Goal: Transaction & Acquisition: Subscribe to service/newsletter

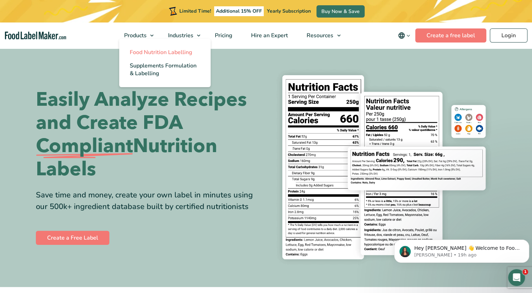
click at [143, 54] on span "Food Nutrition Labelling" at bounding box center [161, 52] width 63 height 8
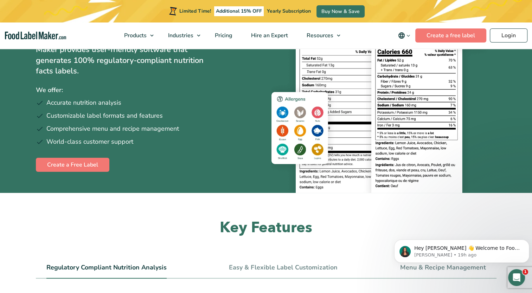
scroll to position [81, 0]
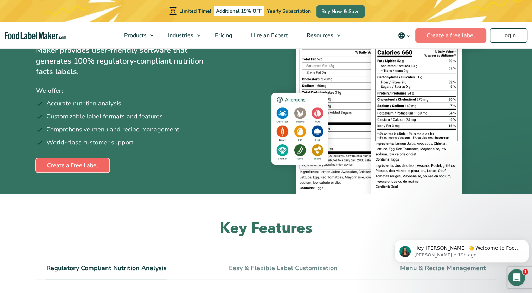
click at [98, 161] on link "Create a Free Label" at bounding box center [72, 165] width 73 height 14
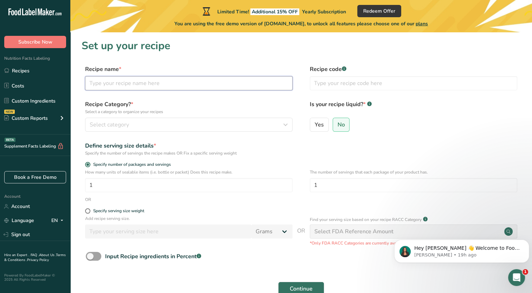
click at [126, 84] on input "text" at bounding box center [188, 83] width 207 height 14
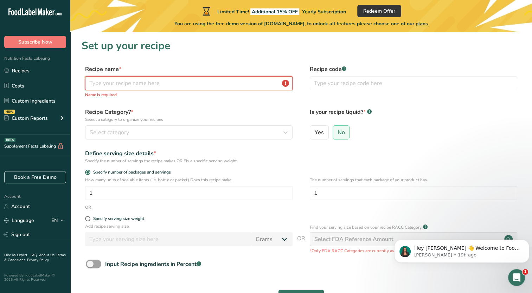
click at [171, 84] on input "text" at bounding box center [188, 83] width 207 height 14
click at [160, 83] on input "text" at bounding box center [188, 83] width 207 height 14
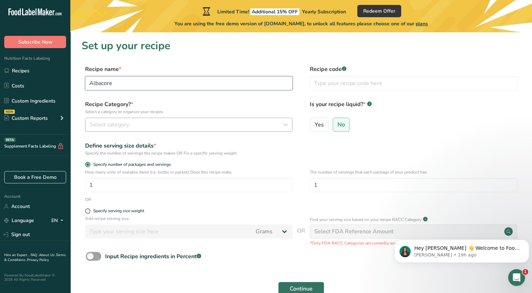
type input "Albacore"
click at [146, 127] on div "Select category" at bounding box center [187, 124] width 194 height 8
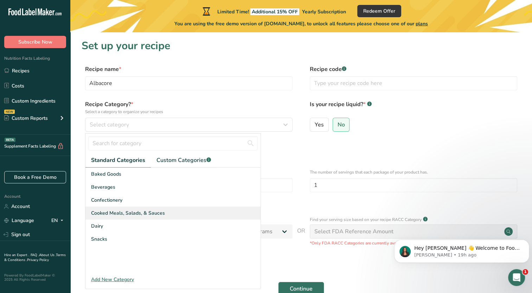
click at [133, 215] on span "Cooked Meals, Salads, & Sauces" at bounding box center [128, 212] width 74 height 7
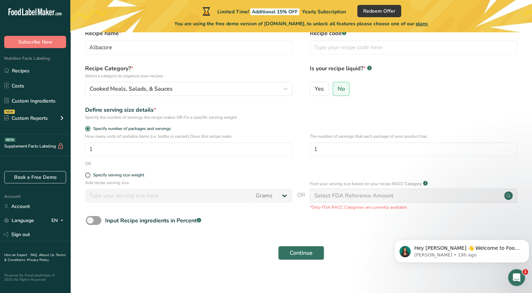
scroll to position [37, 0]
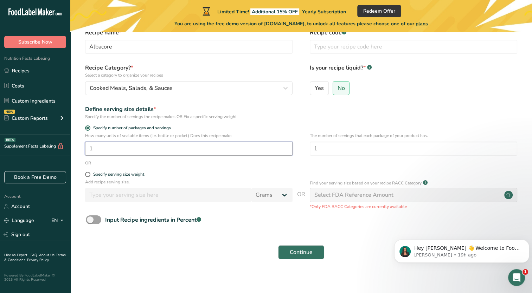
click at [130, 146] on input "1" at bounding box center [188, 149] width 207 height 14
type input "1.5"
click at [87, 172] on span at bounding box center [87, 174] width 5 height 5
click at [87, 172] on input "Specify serving size weight" at bounding box center [87, 174] width 5 height 5
radio input "true"
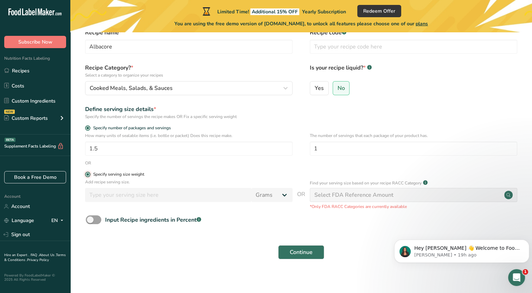
radio input "false"
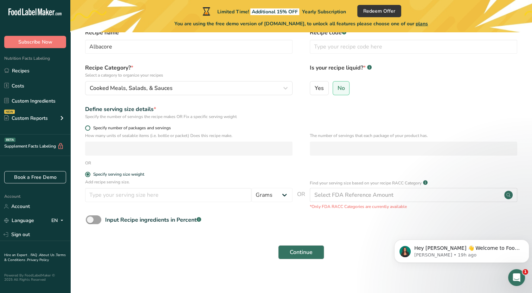
click at [90, 129] on span "Specify number of packages and servings" at bounding box center [130, 127] width 80 height 5
click at [90, 129] on input "Specify number of packages and servings" at bounding box center [87, 128] width 5 height 5
radio input "true"
radio input "false"
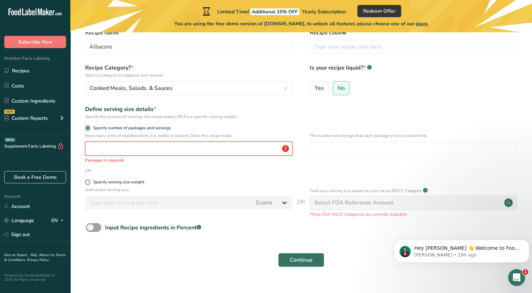
click at [100, 154] on input "number" at bounding box center [188, 149] width 207 height 14
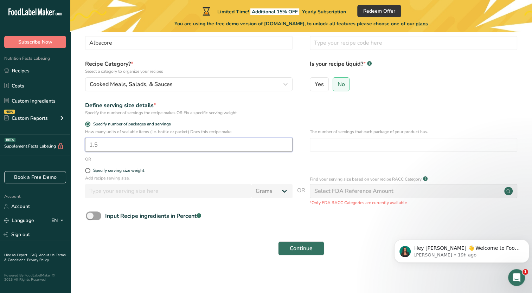
scroll to position [41, 0]
click at [289, 248] on span "Continue" at bounding box center [300, 248] width 23 height 8
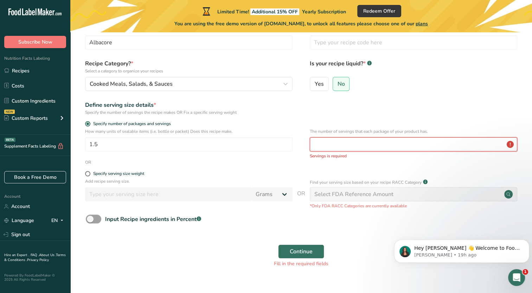
click at [338, 145] on input "number" at bounding box center [412, 144] width 207 height 14
click at [118, 151] on input "1.5" at bounding box center [188, 144] width 207 height 14
type input "1"
click at [87, 176] on span at bounding box center [87, 173] width 5 height 5
click at [87, 176] on input "Specify serving size weight" at bounding box center [87, 173] width 5 height 5
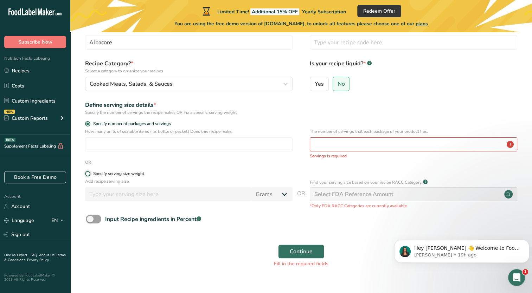
radio input "true"
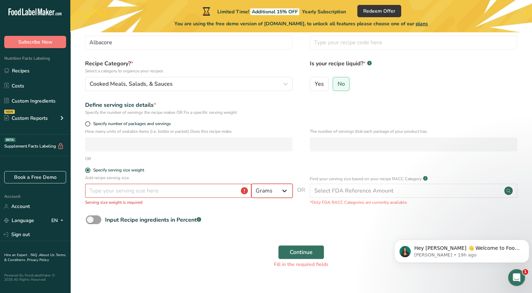
click at [288, 191] on select "Grams kg mg mcg lb oz l mL fl oz tbsp tsp cup qt gallon" at bounding box center [271, 191] width 41 height 14
click at [270, 205] on p "Serving size weight is required" at bounding box center [188, 202] width 207 height 6
click at [87, 124] on span at bounding box center [87, 123] width 5 height 5
click at [87, 124] on input "Specify number of packages and servings" at bounding box center [87, 124] width 5 height 5
radio input "true"
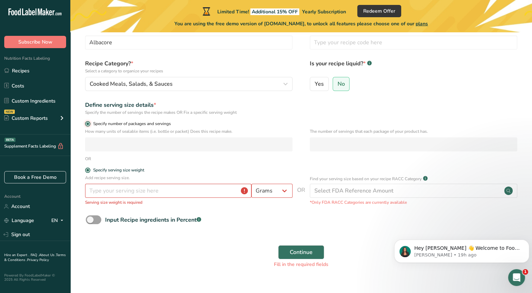
radio input "false"
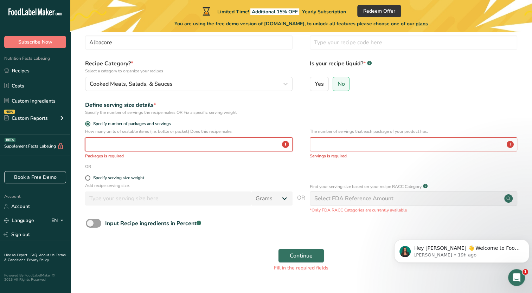
click at [103, 146] on input "number" at bounding box center [188, 144] width 207 height 14
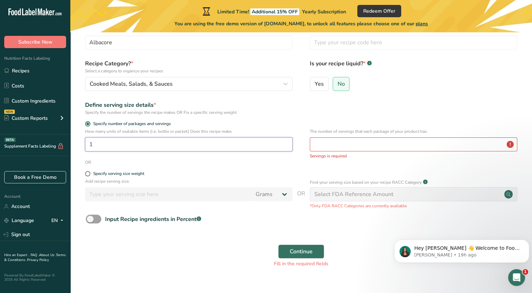
type input "1"
click at [352, 141] on input "number" at bounding box center [412, 144] width 207 height 14
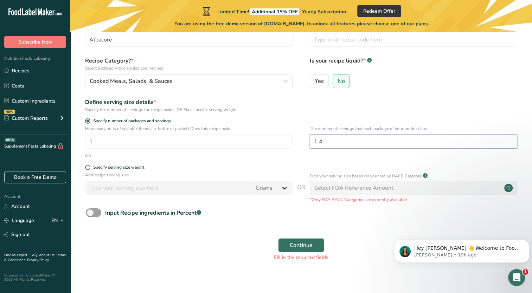
scroll to position [44, 0]
type input "1.5"
click at [305, 242] on span "Continue" at bounding box center [300, 245] width 23 height 8
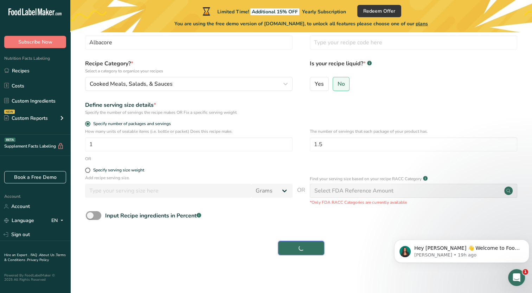
scroll to position [41, 0]
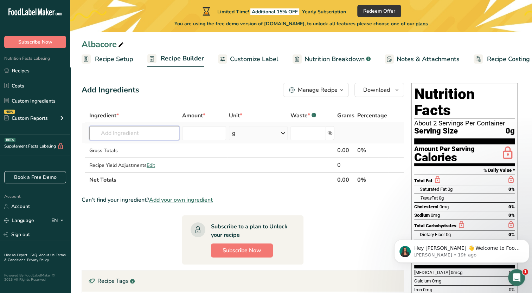
click at [153, 136] on input "text" at bounding box center [134, 133] width 90 height 14
type input "Albacore Tuna"
click at [187, 169] on td at bounding box center [204, 165] width 47 height 14
click at [137, 136] on input "text" at bounding box center [134, 133] width 90 height 14
click at [117, 134] on input "text" at bounding box center [134, 133] width 90 height 14
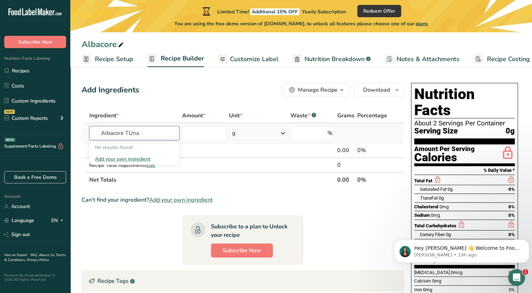
type input "Albacore TUna"
click at [121, 158] on div "Add your own ingredient" at bounding box center [134, 158] width 79 height 7
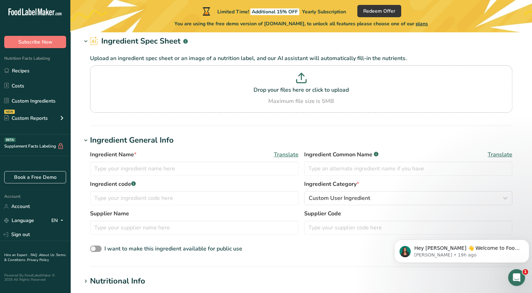
scroll to position [36, 0]
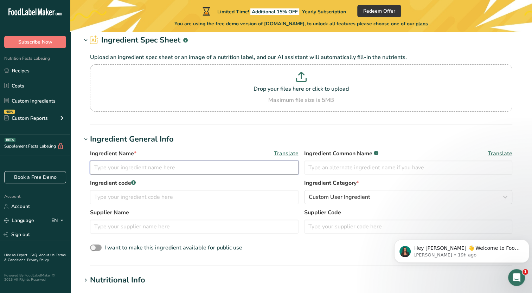
click at [121, 168] on input "text" at bounding box center [194, 168] width 208 height 14
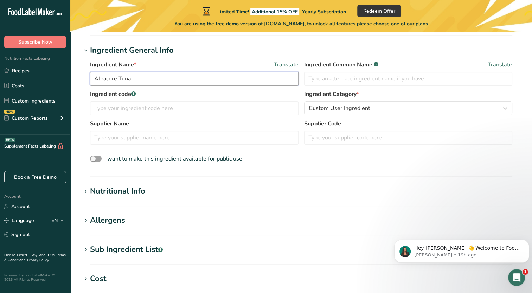
scroll to position [126, 0]
type input "Albacore Tuna"
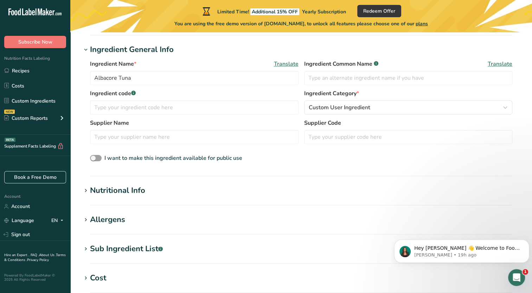
click at [137, 195] on div "Nutritional Info" at bounding box center [117, 191] width 55 height 12
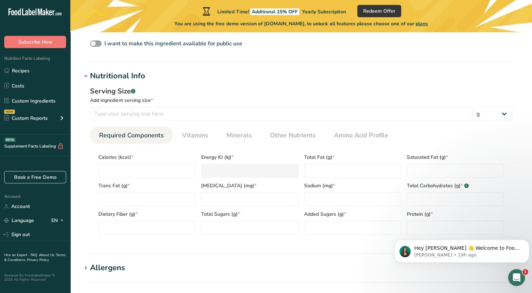
scroll to position [241, 0]
click at [141, 169] on input "number" at bounding box center [146, 170] width 97 height 14
type input "8"
type KJ "33.5"
type input "80"
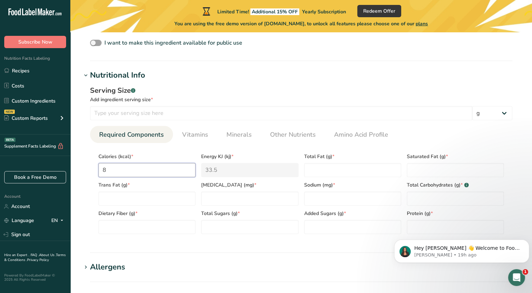
type KJ "334.7"
type input "80"
click at [314, 174] on Fat "number" at bounding box center [352, 170] width 97 height 14
type Fat "2"
click at [438, 171] on Fat "number" at bounding box center [454, 170] width 97 height 14
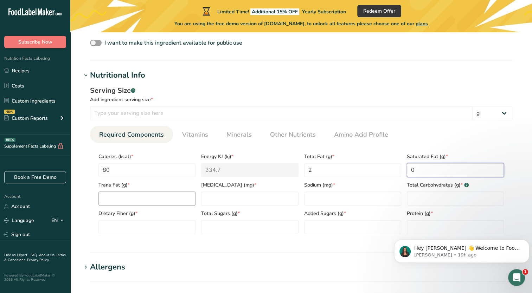
type Fat "0"
click at [159, 195] on Fat "number" at bounding box center [146, 198] width 97 height 14
click at [217, 194] on input "number" at bounding box center [249, 198] width 97 height 14
type input "25"
click at [326, 197] on input "number" at bounding box center [352, 198] width 97 height 14
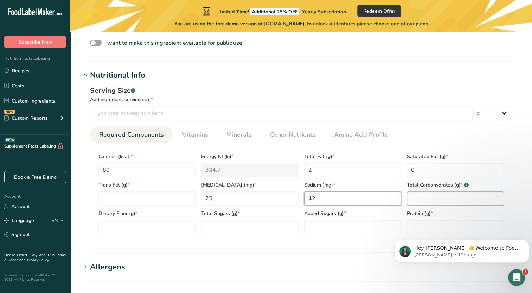
type input "42"
click at [463, 193] on Carbohydrates "number" at bounding box center [454, 198] width 97 height 14
type Carbohydrates "0"
click at [134, 226] on Fiber "number" at bounding box center [146, 227] width 97 height 14
type Fiber "0"
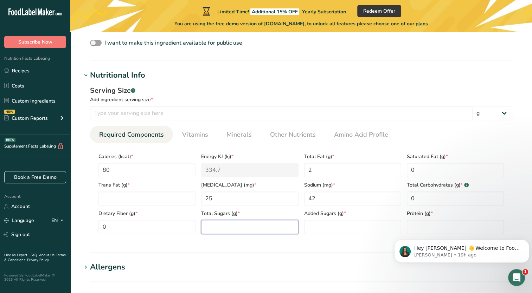
click at [218, 226] on Sugars "number" at bounding box center [249, 227] width 97 height 14
type Sugars "0"
click at [341, 228] on Sugars "number" at bounding box center [352, 227] width 97 height 14
type Sugars "0"
click at [461, 228] on body "Hey Jessica 👋 Welcome to Food Label Maker🙌 Take a look around! If you have any …" at bounding box center [461, 250] width 135 height 44
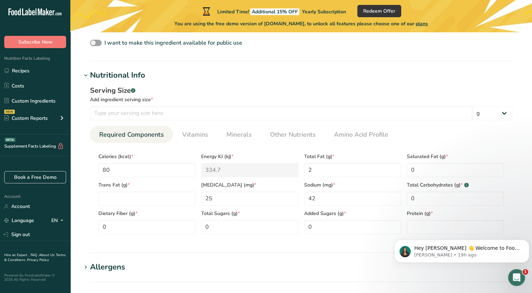
click at [432, 228] on body "Hey Jessica 👋 Welcome to Food Label Maker🙌 Take a look around! If you have any …" at bounding box center [461, 250] width 135 height 44
click html "Hey Jessica 👋 Welcome to Food Label Maker🙌 Take a look around! If you have any …"
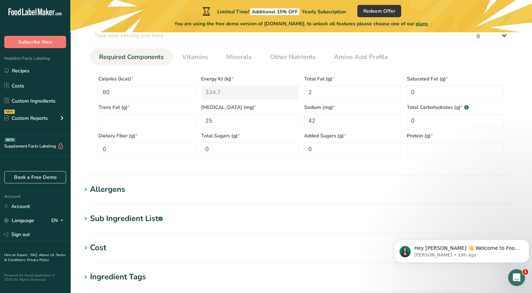
scroll to position [320, 0]
click at [422, 146] on input "number" at bounding box center [454, 148] width 97 height 14
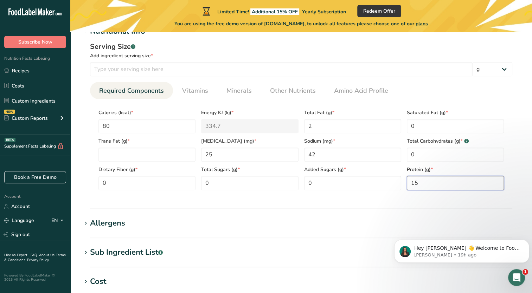
scroll to position [285, 0]
type input "15"
click at [205, 92] on span "Vitamins" at bounding box center [195, 90] width 26 height 9
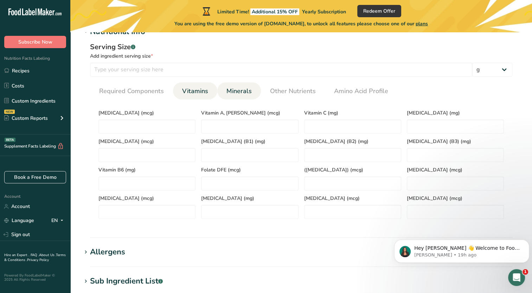
click at [241, 94] on span "Minerals" at bounding box center [238, 90] width 25 height 9
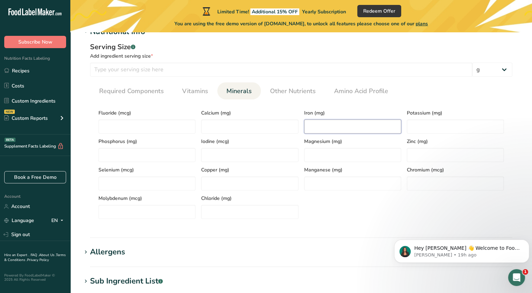
click at [320, 131] on input "number" at bounding box center [352, 126] width 97 height 14
type input "0"
click at [307, 91] on span "Other Nutrients" at bounding box center [293, 90] width 46 height 9
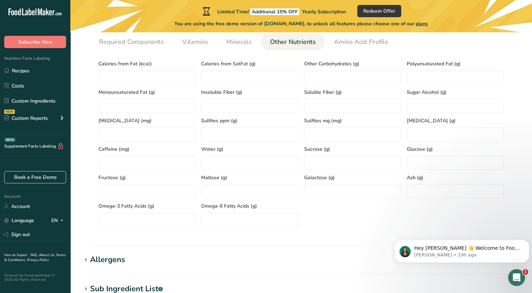
scroll to position [333, 0]
click at [166, 79] on Fat "number" at bounding box center [146, 78] width 97 height 14
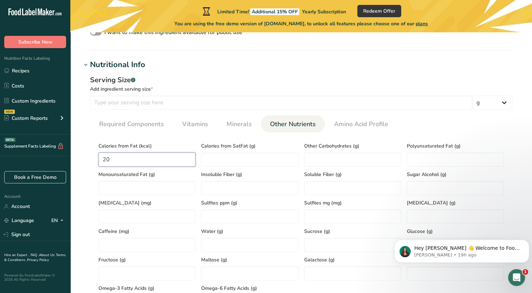
scroll to position [221, 0]
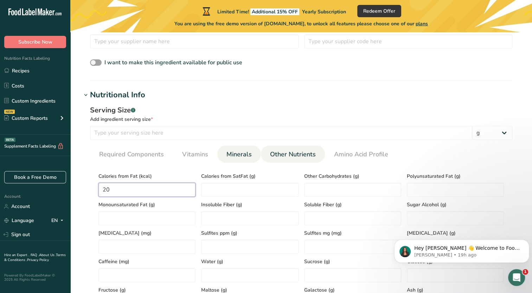
type Fat "20"
click at [234, 157] on span "Minerals" at bounding box center [238, 154] width 25 height 9
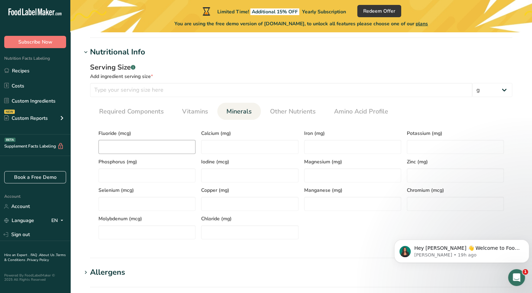
scroll to position [265, 0]
click at [197, 109] on span "Vitamins" at bounding box center [195, 110] width 26 height 9
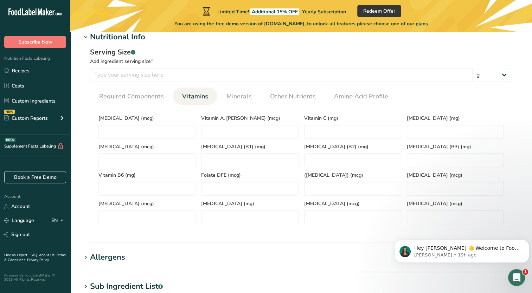
scroll to position [275, 0]
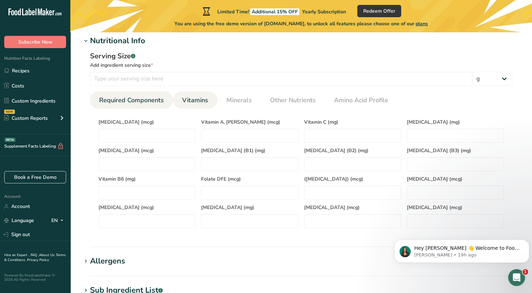
click at [150, 102] on span "Required Components" at bounding box center [131, 100] width 65 height 9
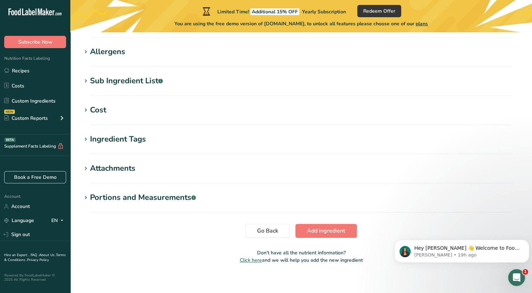
scroll to position [461, 0]
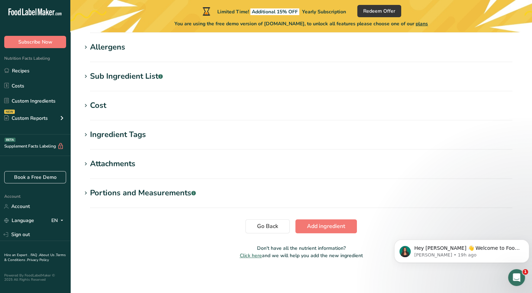
click at [118, 49] on div "Allergens" at bounding box center [107, 47] width 35 height 12
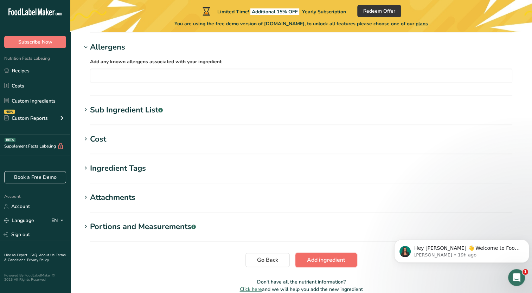
click at [313, 257] on span "Add ingredient" at bounding box center [326, 260] width 38 height 8
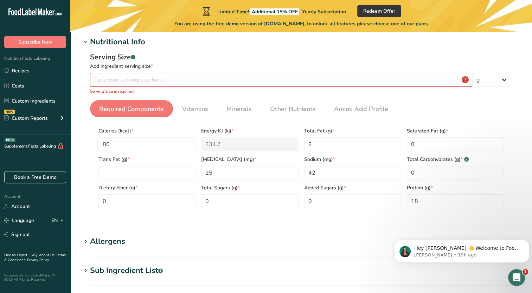
scroll to position [70, 0]
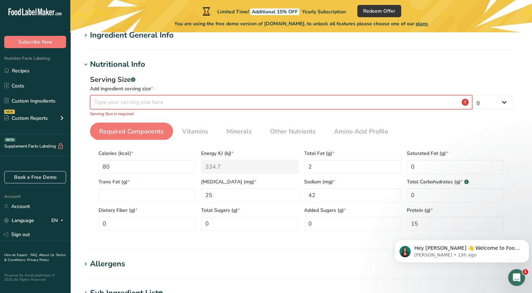
click at [307, 103] on input "number" at bounding box center [281, 102] width 382 height 14
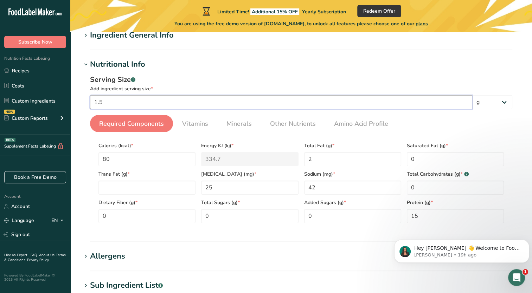
type input "1"
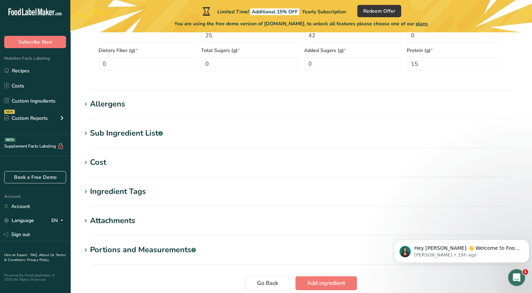
scroll to position [279, 0]
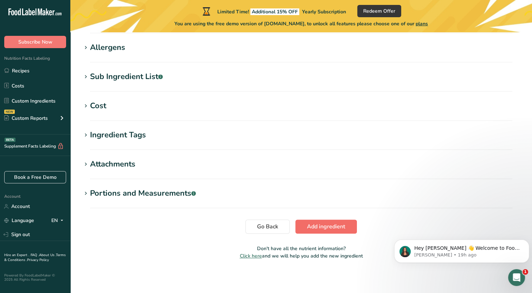
type input "63"
click at [310, 223] on span "Add ingredient" at bounding box center [326, 226] width 38 height 8
click at [318, 224] on span "Add ingredient" at bounding box center [326, 226] width 38 height 8
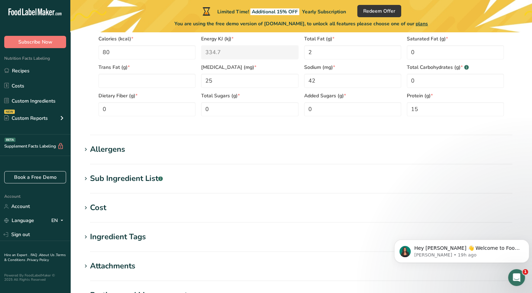
scroll to position [129, 0]
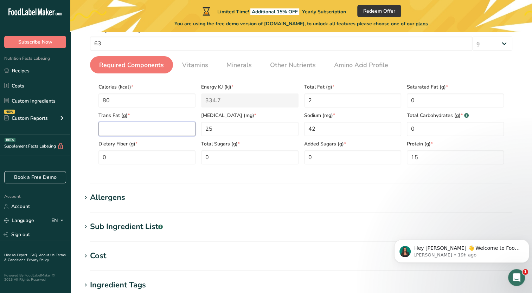
click at [160, 130] on Fat "number" at bounding box center [146, 129] width 97 height 14
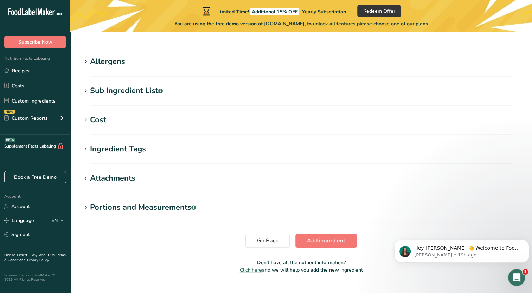
scroll to position [265, 0]
type Fat "0"
click at [315, 235] on button "Add ingredient" at bounding box center [325, 240] width 61 height 14
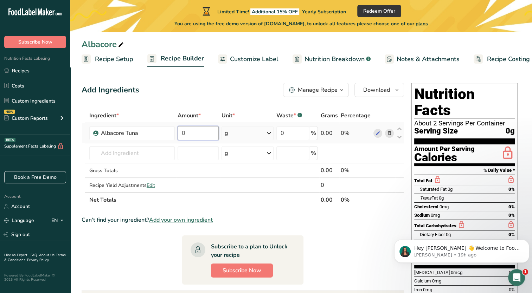
click at [200, 137] on input "0" at bounding box center [197, 133] width 41 height 14
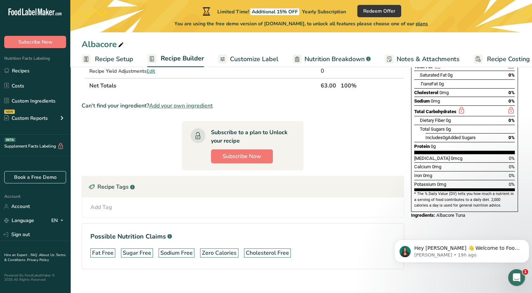
scroll to position [123, 0]
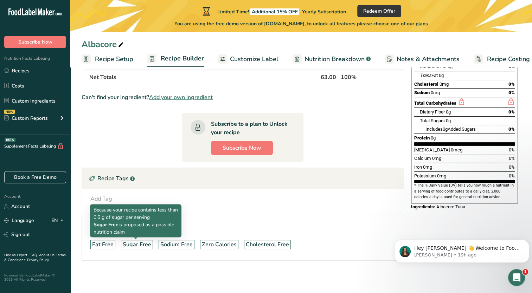
type input "63"
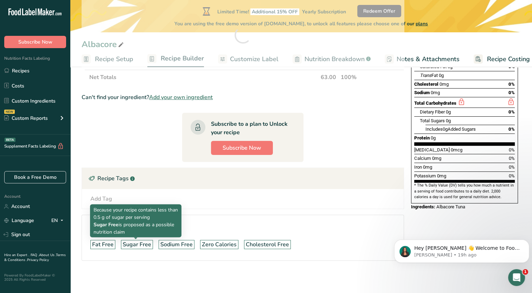
click at [139, 245] on div "Sugar Free" at bounding box center [137, 244] width 28 height 8
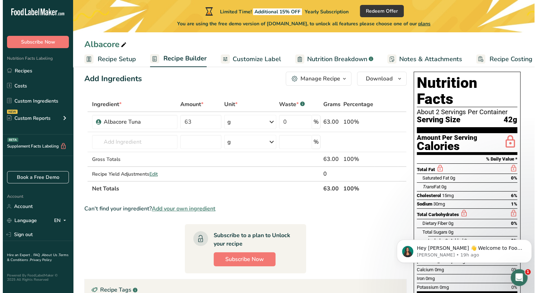
scroll to position [12, 0]
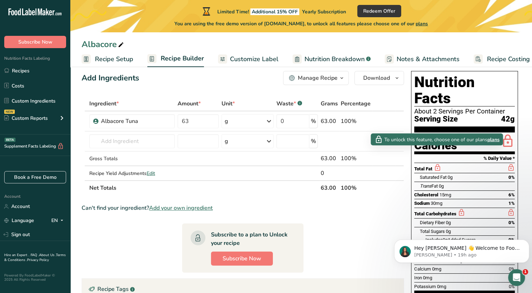
click at [437, 163] on icon at bounding box center [437, 167] width 8 height 9
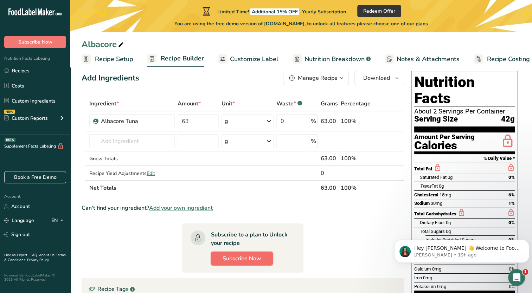
click at [247, 259] on span "Subscribe Now" at bounding box center [241, 258] width 39 height 8
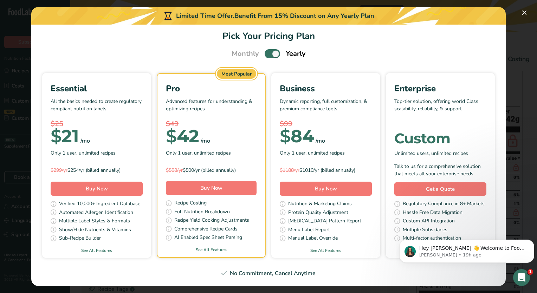
scroll to position [31, 0]
click at [151, 247] on link "See All Features" at bounding box center [96, 250] width 109 height 6
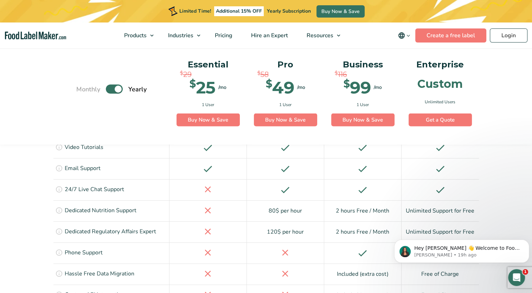
scroll to position [1417, 0]
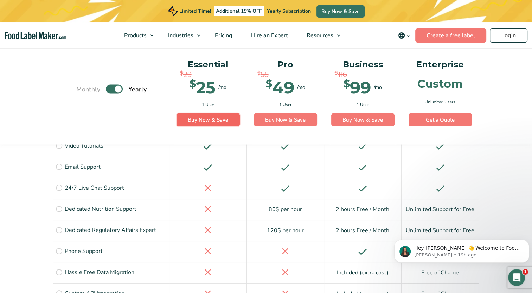
click at [213, 120] on link "Buy Now & Save" at bounding box center [207, 119] width 63 height 13
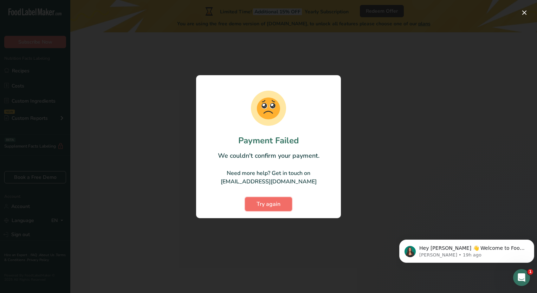
click at [257, 199] on button "Try again" at bounding box center [268, 204] width 47 height 14
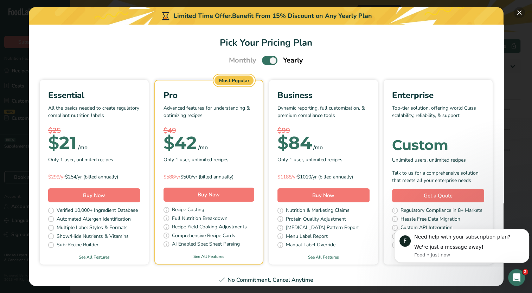
click at [518, 13] on button "Pick Your Pricing Plan Modal" at bounding box center [518, 12] width 11 height 11
